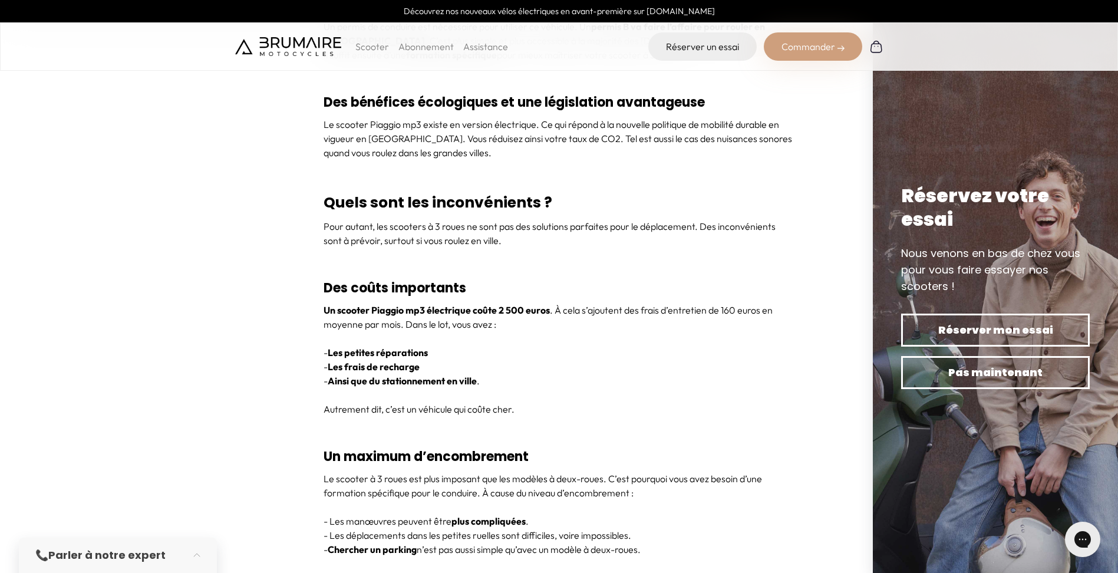
scroll to position [2358, 0]
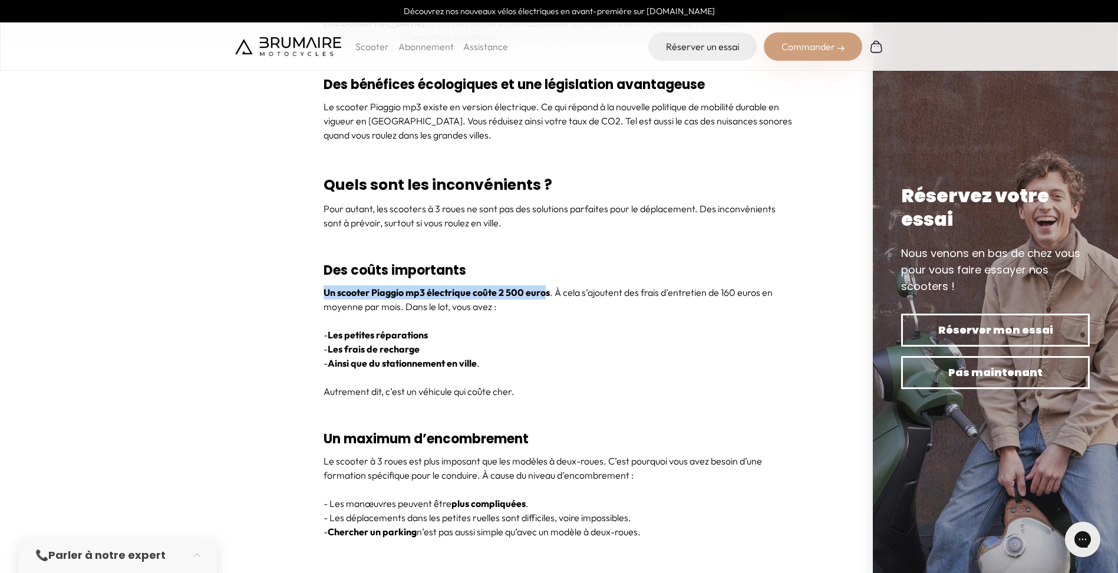
drag, startPoint x: 321, startPoint y: 289, endPoint x: 544, endPoint y: 293, distance: 223.4
click at [544, 293] on section "Scooter Électrique Piaggio MP3 : Pourquoi Choisir un Scooter à Trois Roues en 2…" at bounding box center [559, 289] width 1118 height 4287
drag, startPoint x: 544, startPoint y: 293, endPoint x: 585, endPoint y: 348, distance: 68.7
click at [579, 352] on p "- Les frais de recharge" at bounding box center [560, 349] width 472 height 14
drag, startPoint x: 488, startPoint y: 298, endPoint x: 434, endPoint y: 297, distance: 53.1
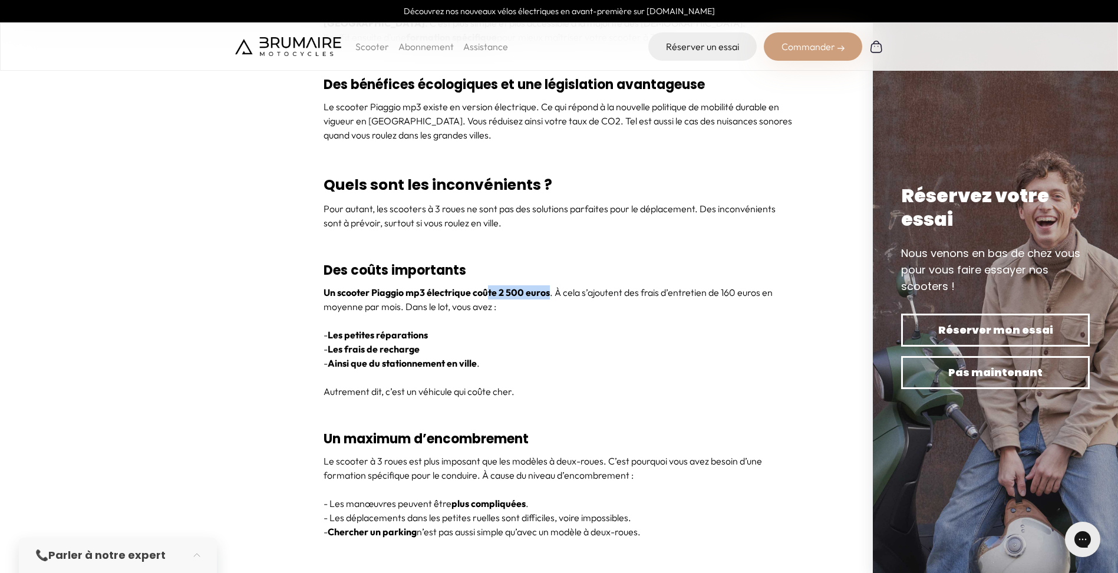
click at [434, 297] on strong "Un scooter Piaggio mp3 électrique coûte 2 500 euros" at bounding box center [437, 292] width 226 height 12
drag, startPoint x: 434, startPoint y: 297, endPoint x: 644, endPoint y: 291, distance: 209.9
click at [643, 292] on p "Un scooter Piaggio mp3 électrique coûte 2 500 euros . À cela s’ajoutent des fra…" at bounding box center [560, 299] width 472 height 28
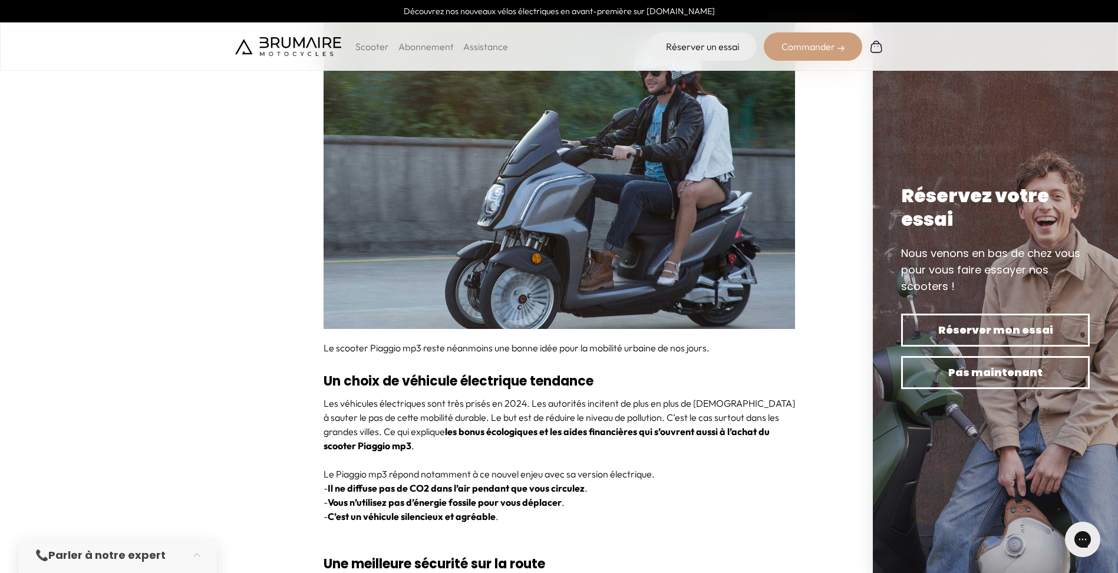
scroll to position [3124, 0]
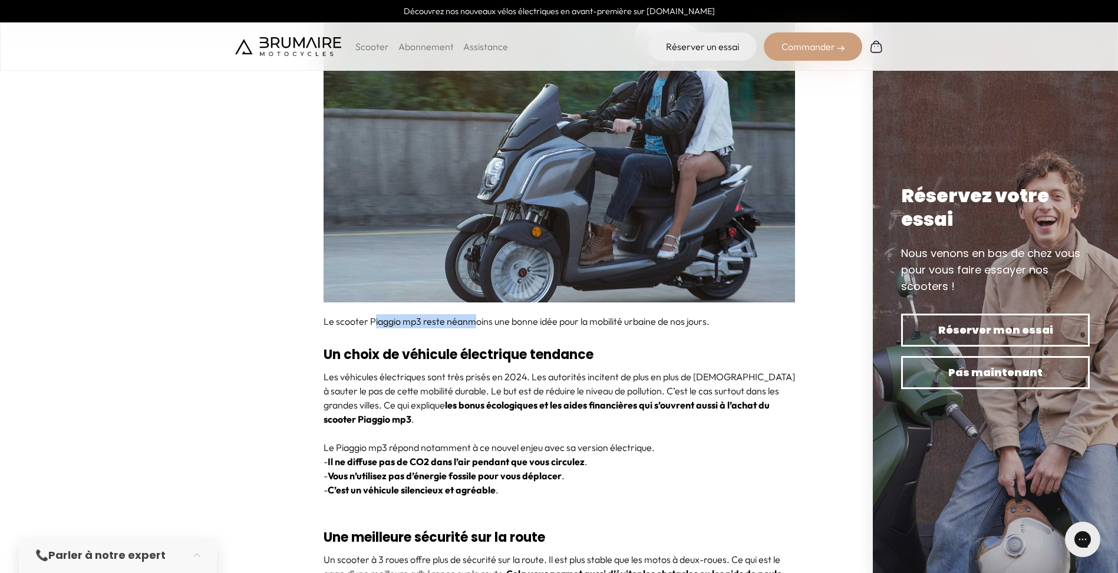
drag, startPoint x: 373, startPoint y: 323, endPoint x: 476, endPoint y: 325, distance: 103.2
click at [476, 325] on p "Le scooter Piaggio mp3 reste néanmoins une bonne idée pour la mobilité urbaine …" at bounding box center [560, 321] width 472 height 14
drag, startPoint x: 476, startPoint y: 325, endPoint x: 541, endPoint y: 354, distance: 71.5
click at [541, 354] on strong "Un choix de véhicule électrique tendance" at bounding box center [459, 354] width 270 height 18
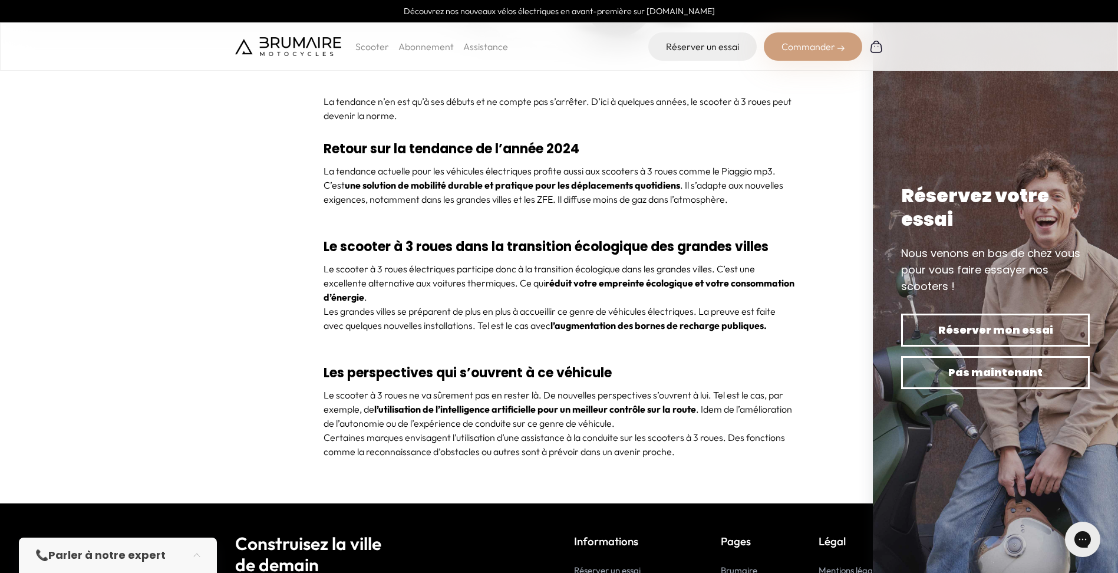
scroll to position [4598, 0]
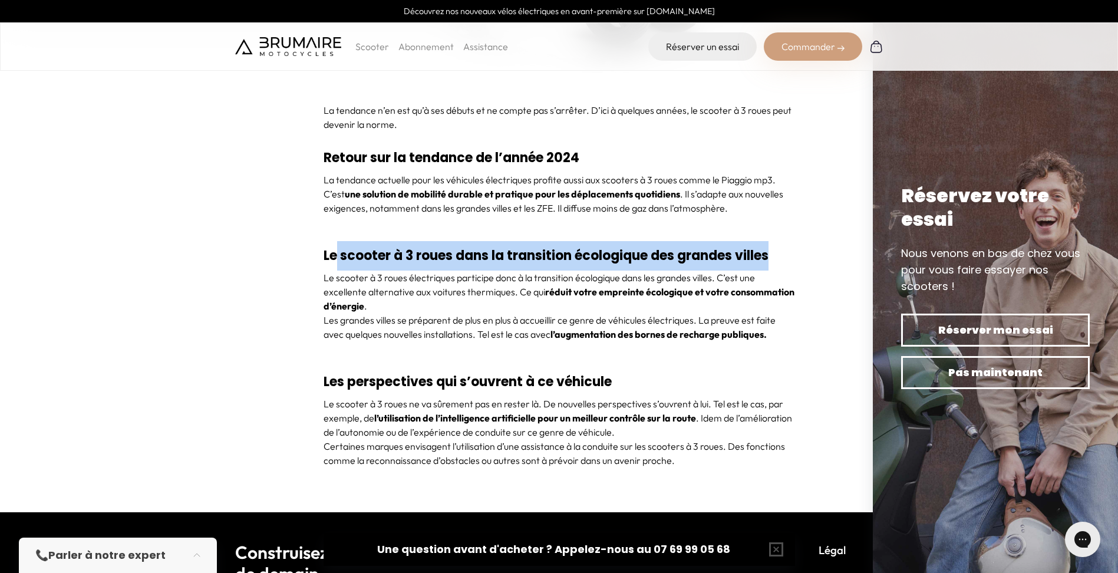
drag, startPoint x: 335, startPoint y: 255, endPoint x: 771, endPoint y: 254, distance: 435.6
click at [769, 254] on strong "Le scooter à 3 roues dans la transition écologique des grandes villes" at bounding box center [546, 255] width 445 height 18
drag, startPoint x: 771, startPoint y: 254, endPoint x: 607, endPoint y: 265, distance: 164.3
click at [608, 265] on h3 "Le scooter à 3 roues dans la transition écologique des grandes villes" at bounding box center [560, 255] width 472 height 29
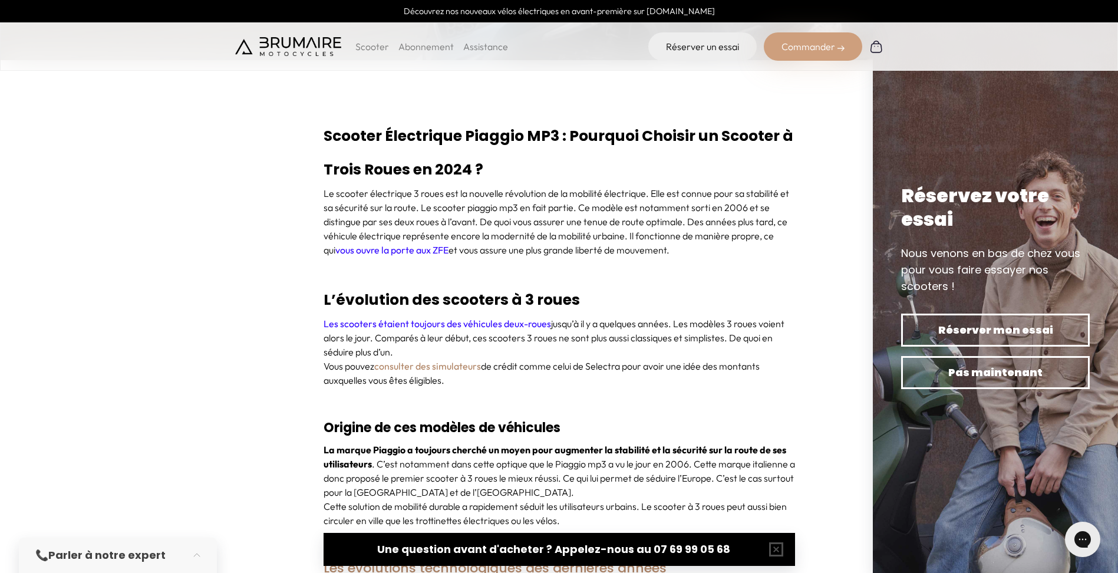
scroll to position [0, 0]
